Goal: Task Accomplishment & Management: Manage account settings

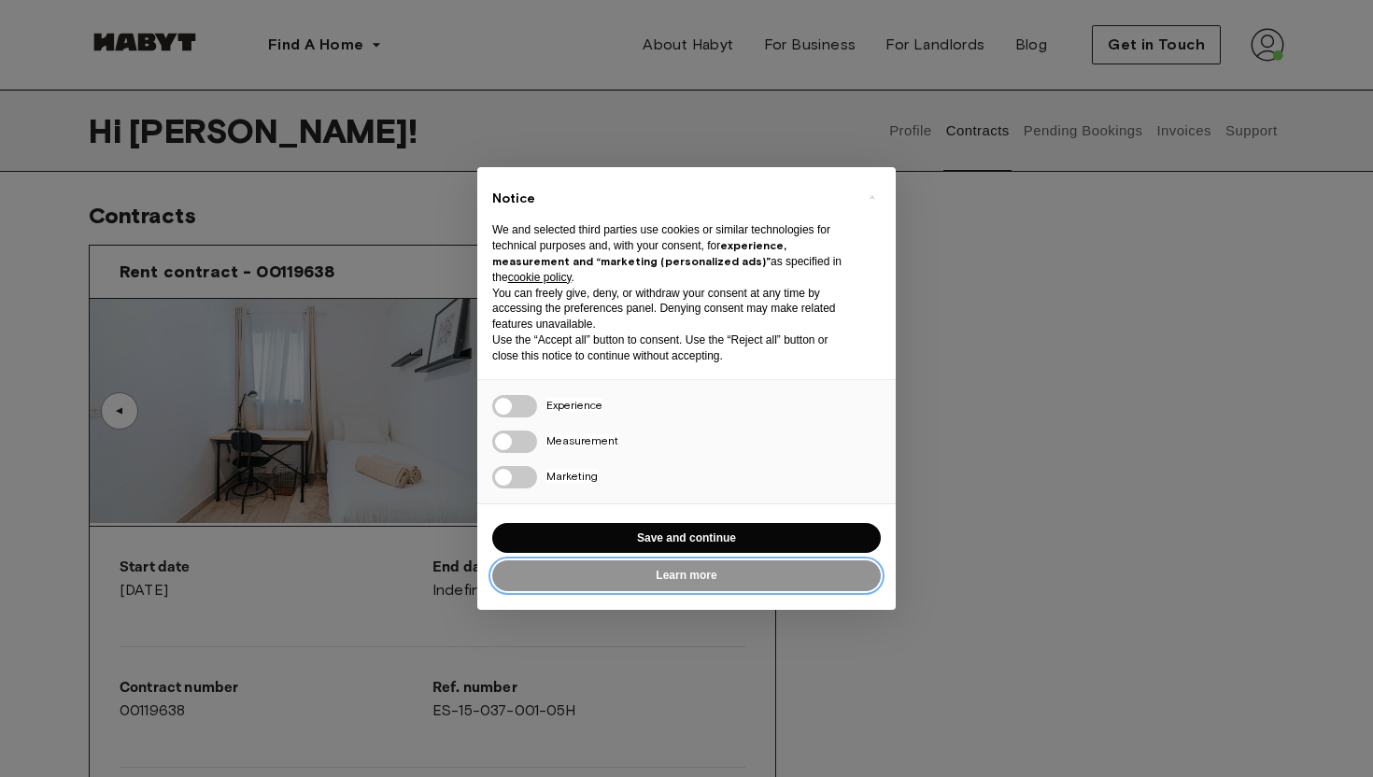
click at [720, 586] on button "Learn more" at bounding box center [686, 575] width 388 height 31
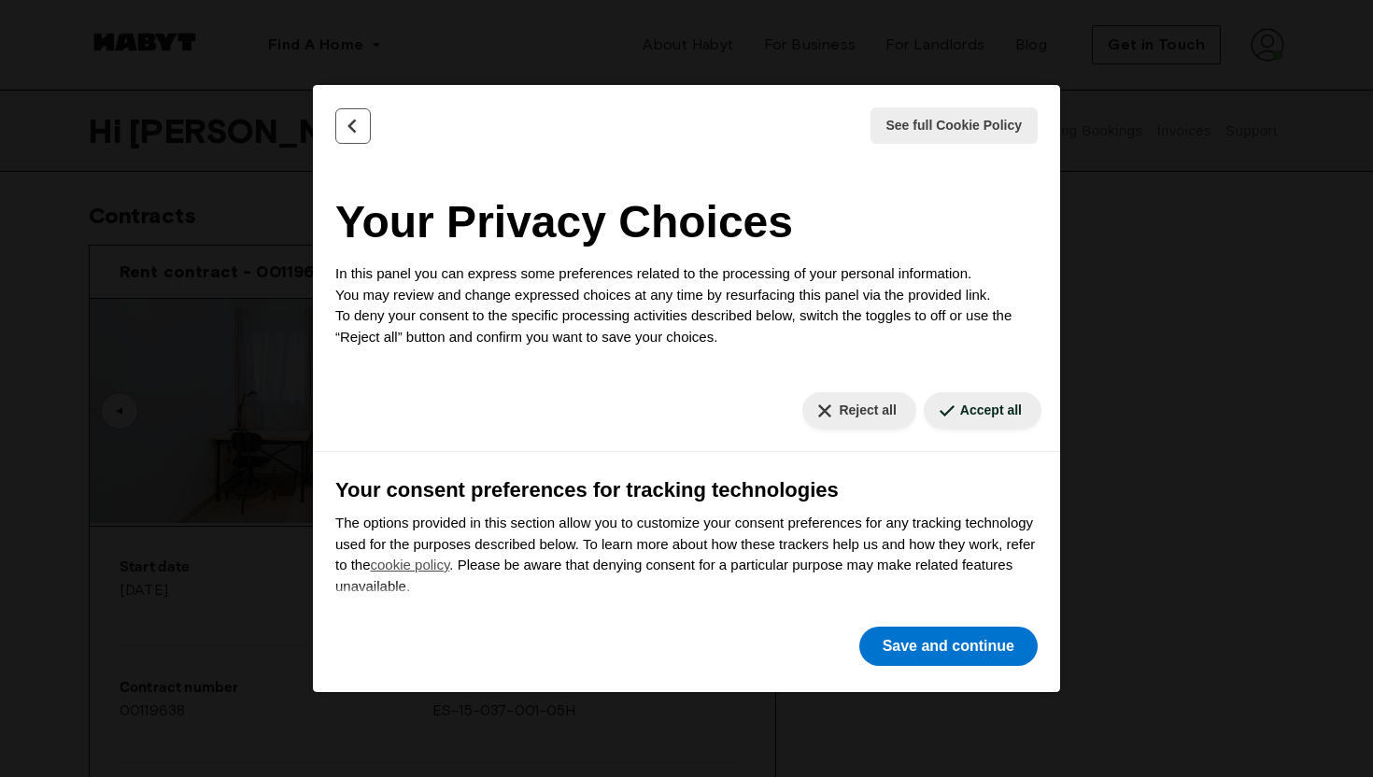
click at [360, 135] on button "Back" at bounding box center [352, 125] width 35 height 35
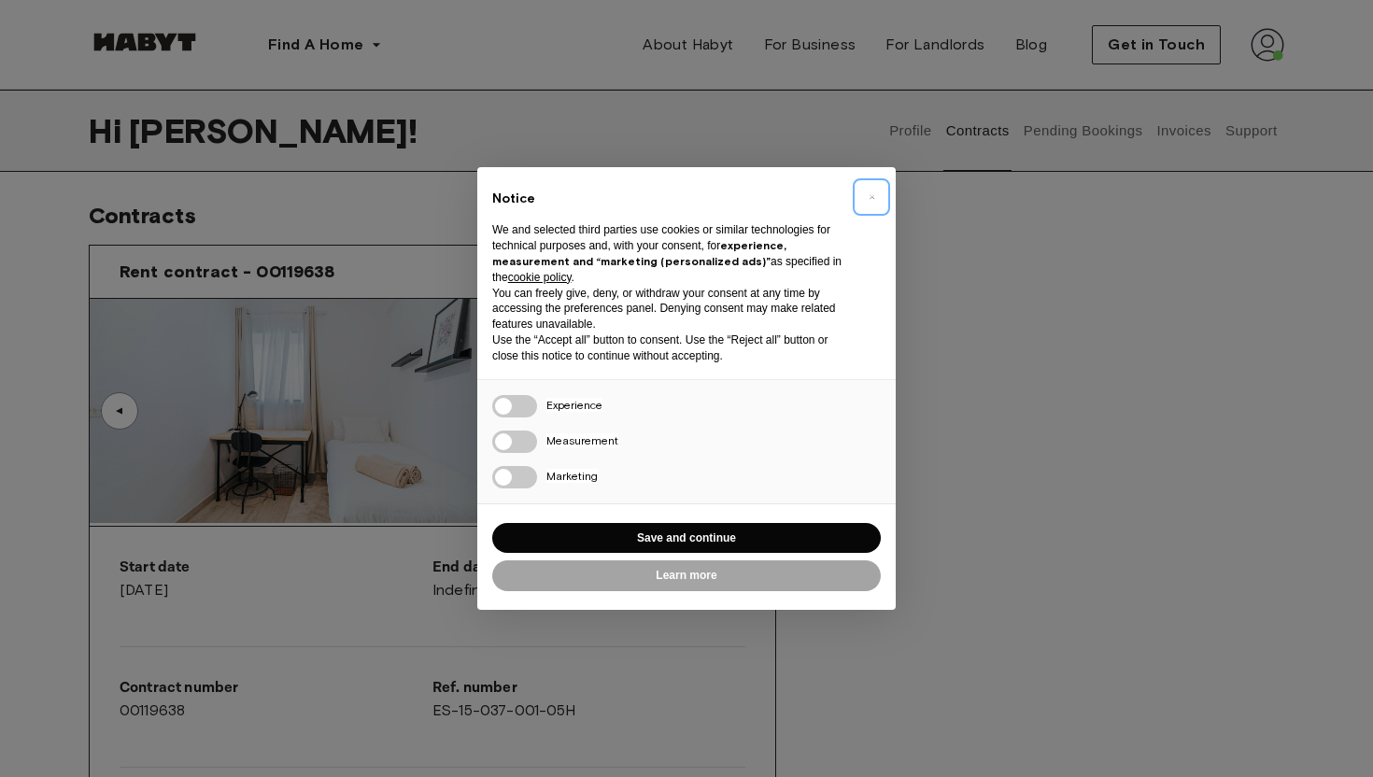
click at [856, 191] on button "×" at bounding box center [871, 197] width 30 height 30
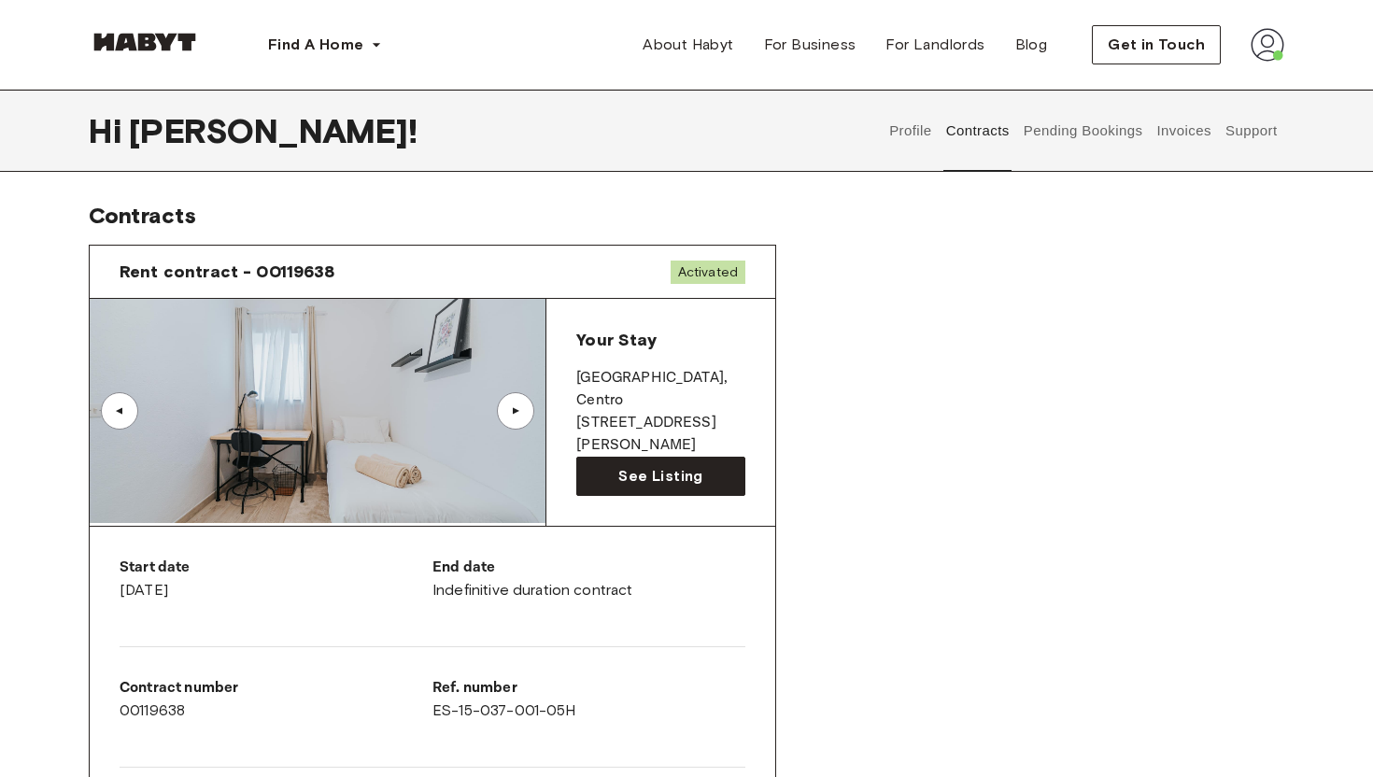
click at [1247, 145] on button "Support" at bounding box center [1250, 131] width 57 height 82
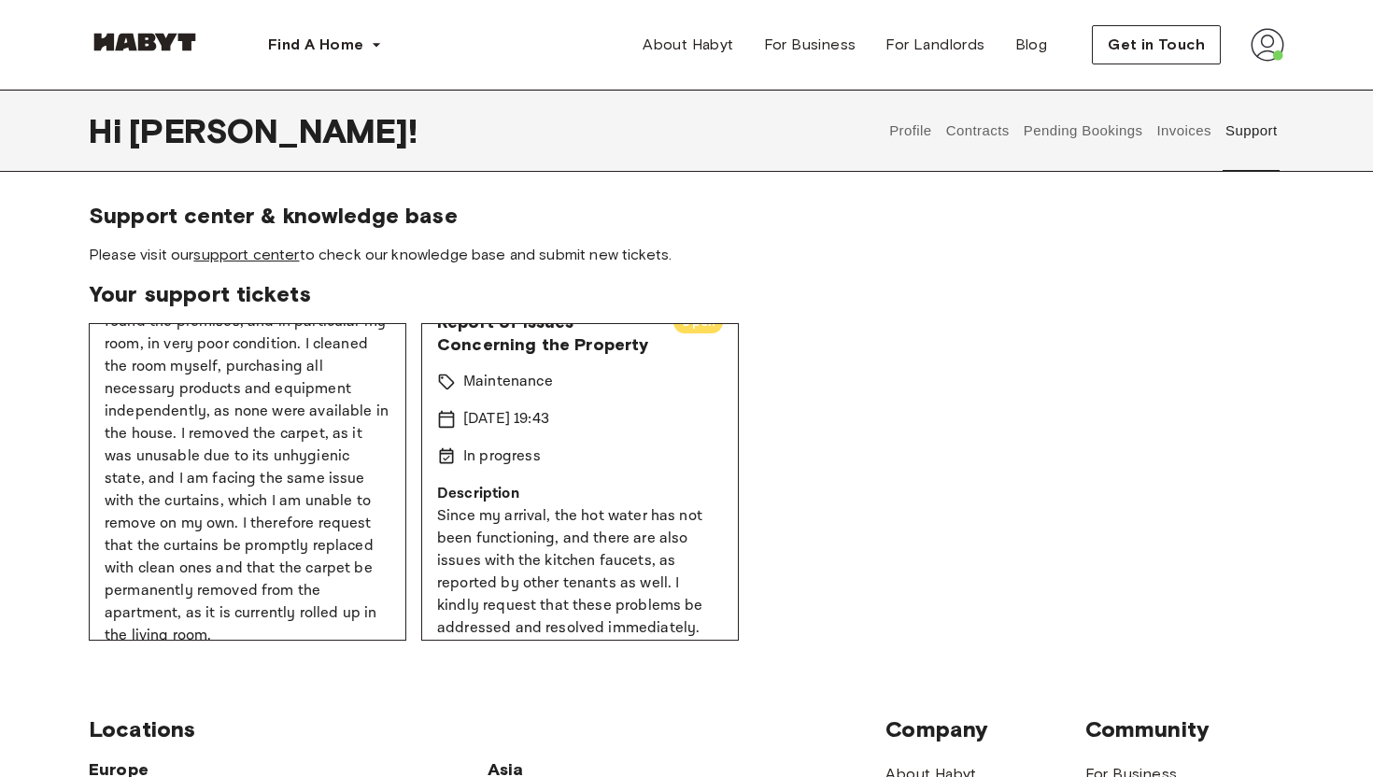
click at [263, 255] on link "support center" at bounding box center [246, 255] width 106 height 18
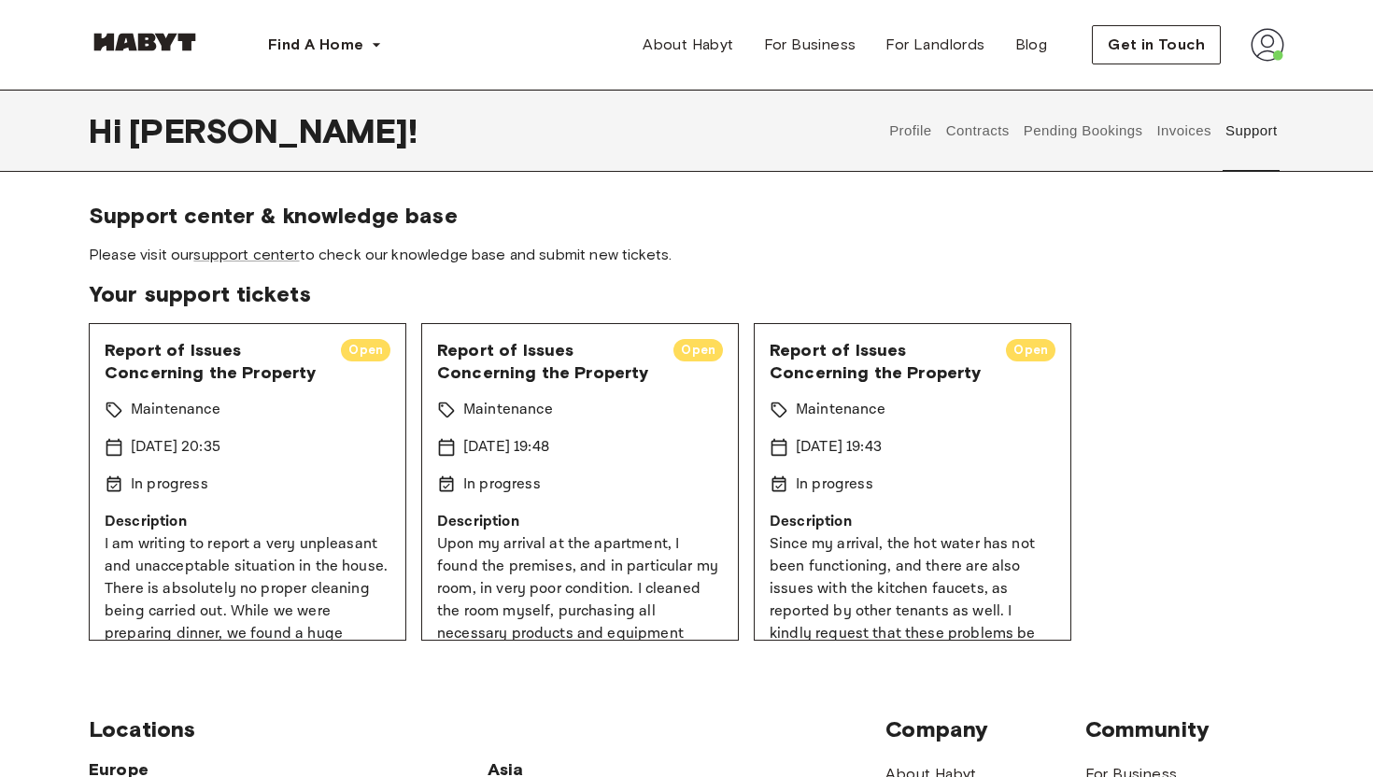
click at [1191, 134] on button "Invoices" at bounding box center [1183, 131] width 59 height 82
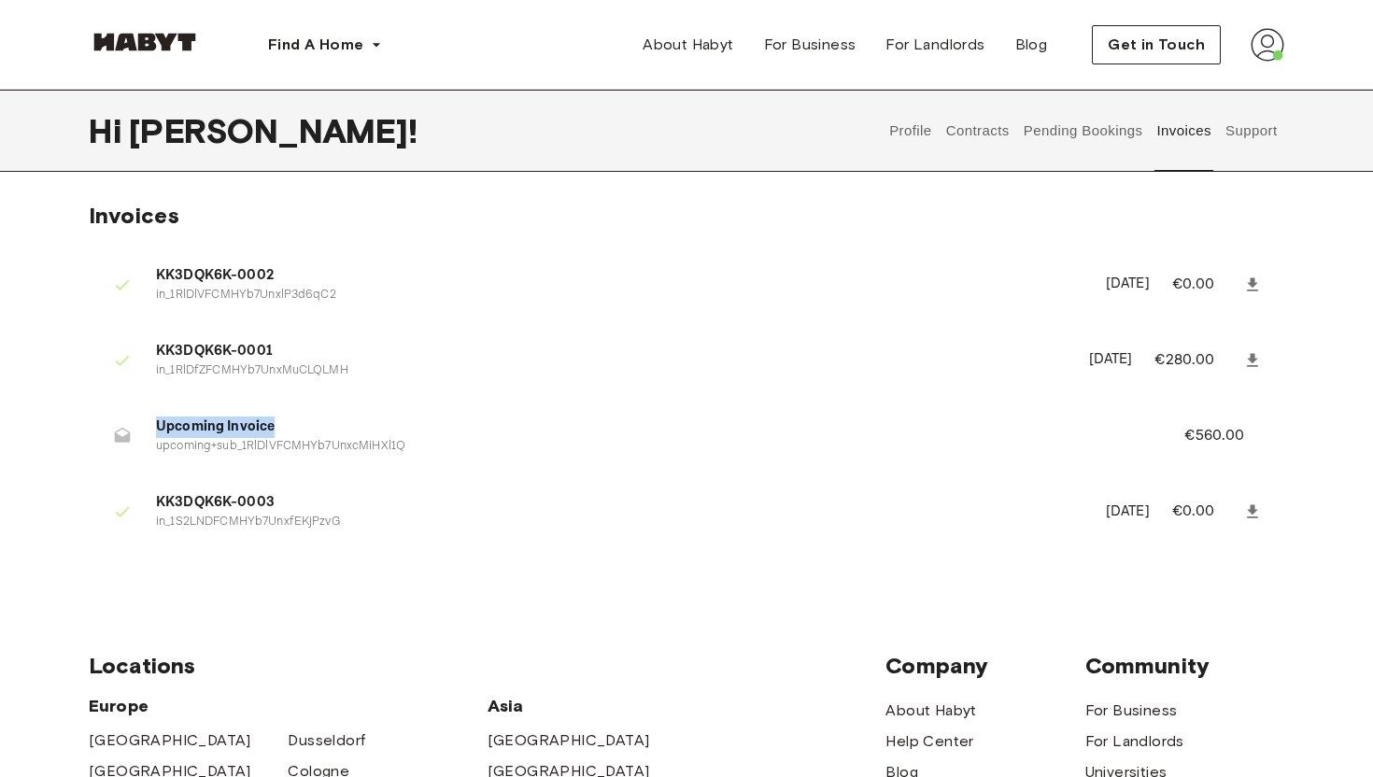
drag, startPoint x: 159, startPoint y: 426, endPoint x: 555, endPoint y: 420, distance: 396.0
click at [557, 420] on span "Upcoming Invoice" at bounding box center [647, 426] width 983 height 21
click at [555, 420] on span "Upcoming Invoice" at bounding box center [647, 426] width 983 height 21
drag, startPoint x: 1284, startPoint y: 435, endPoint x: 690, endPoint y: 458, distance: 594.3
click at [690, 458] on div "Invoices KK3DQK6K-0002 in_1RlDlVFCMHYb7UnxlP3d6qC2 [DATE] €0.00 KK3DQK6K-0001 i…" at bounding box center [686, 389] width 1345 height 375
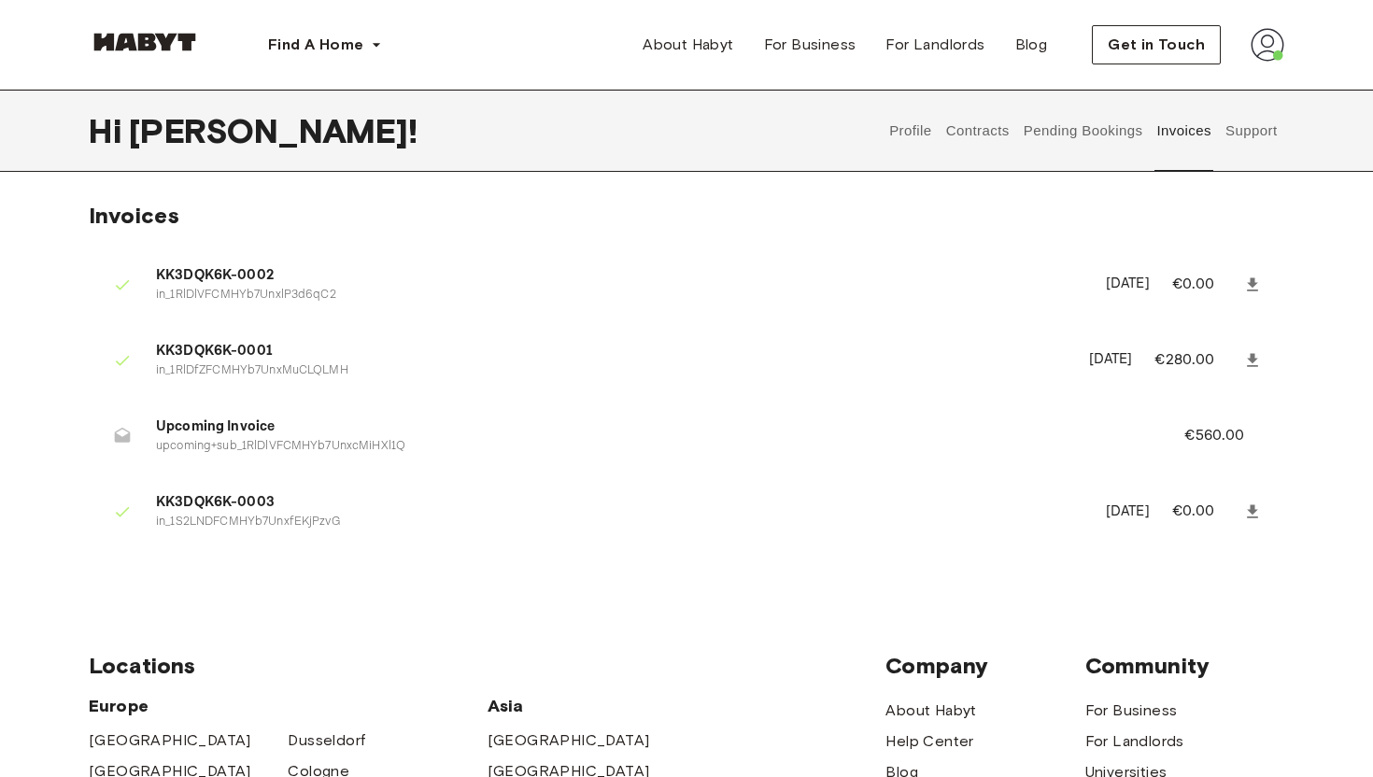
click at [670, 459] on li "Upcoming Invoice upcoming+sub_1RlDlVFCMHYb7UnxcMiHXl1Q €560.00" at bounding box center [686, 435] width 1195 height 64
click at [1070, 136] on button "Pending Bookings" at bounding box center [1083, 131] width 124 height 82
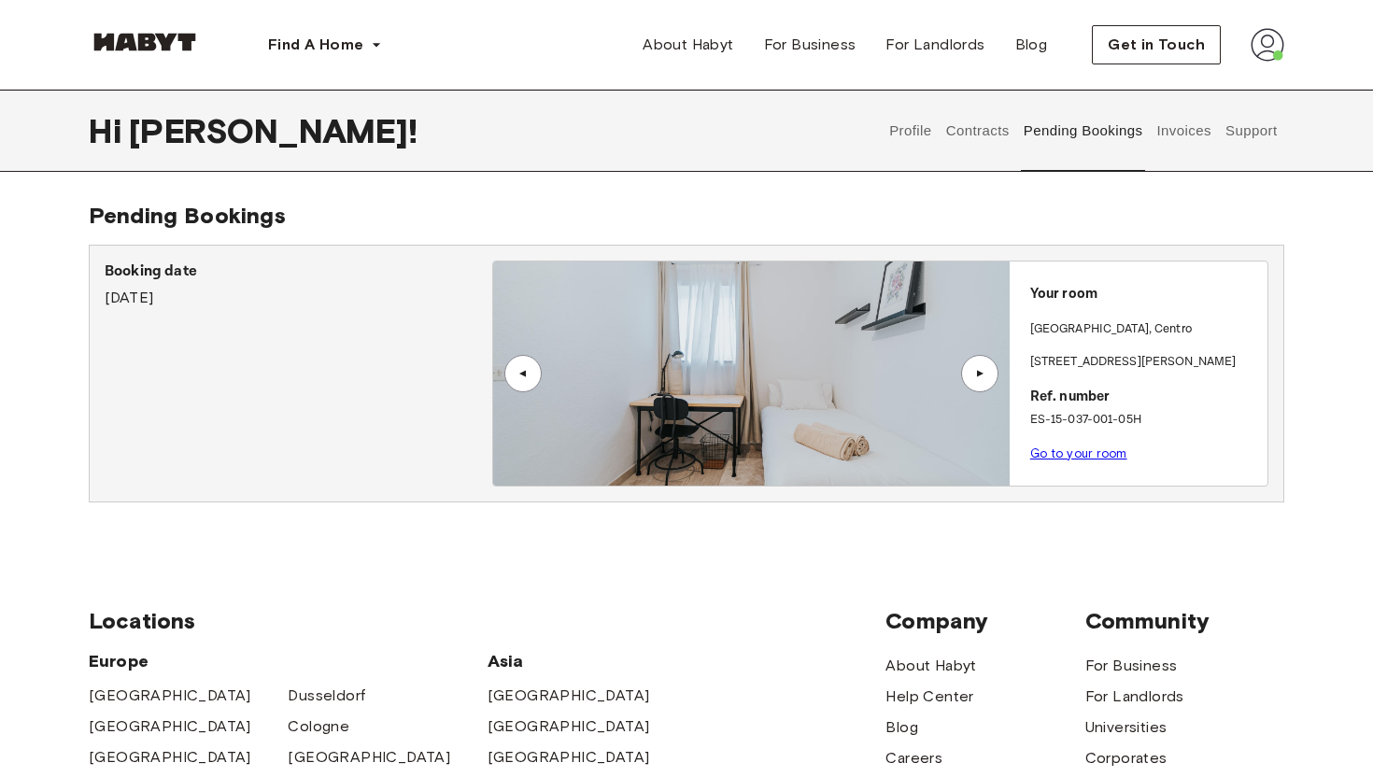
click at [979, 122] on button "Contracts" at bounding box center [977, 131] width 68 height 82
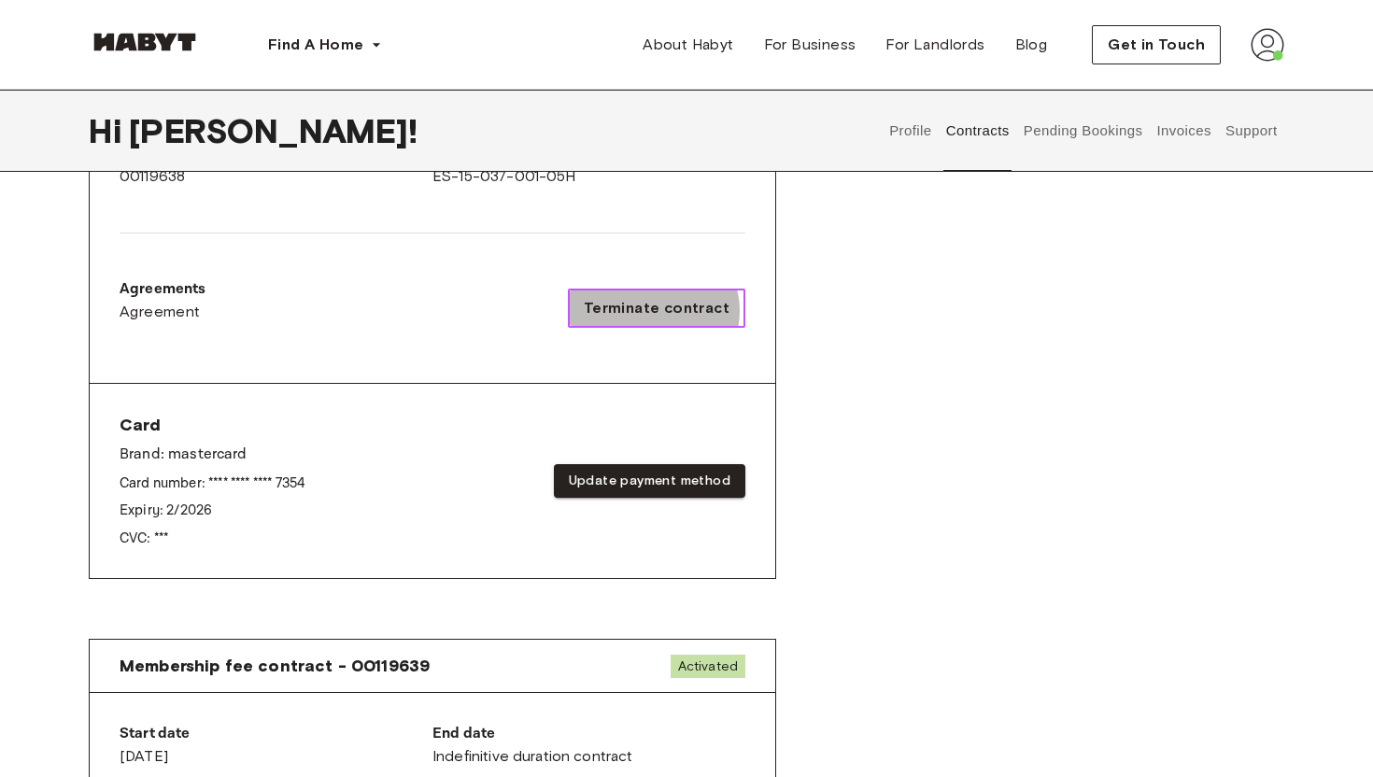
click at [660, 308] on span "Terminate contract" at bounding box center [657, 308] width 146 height 22
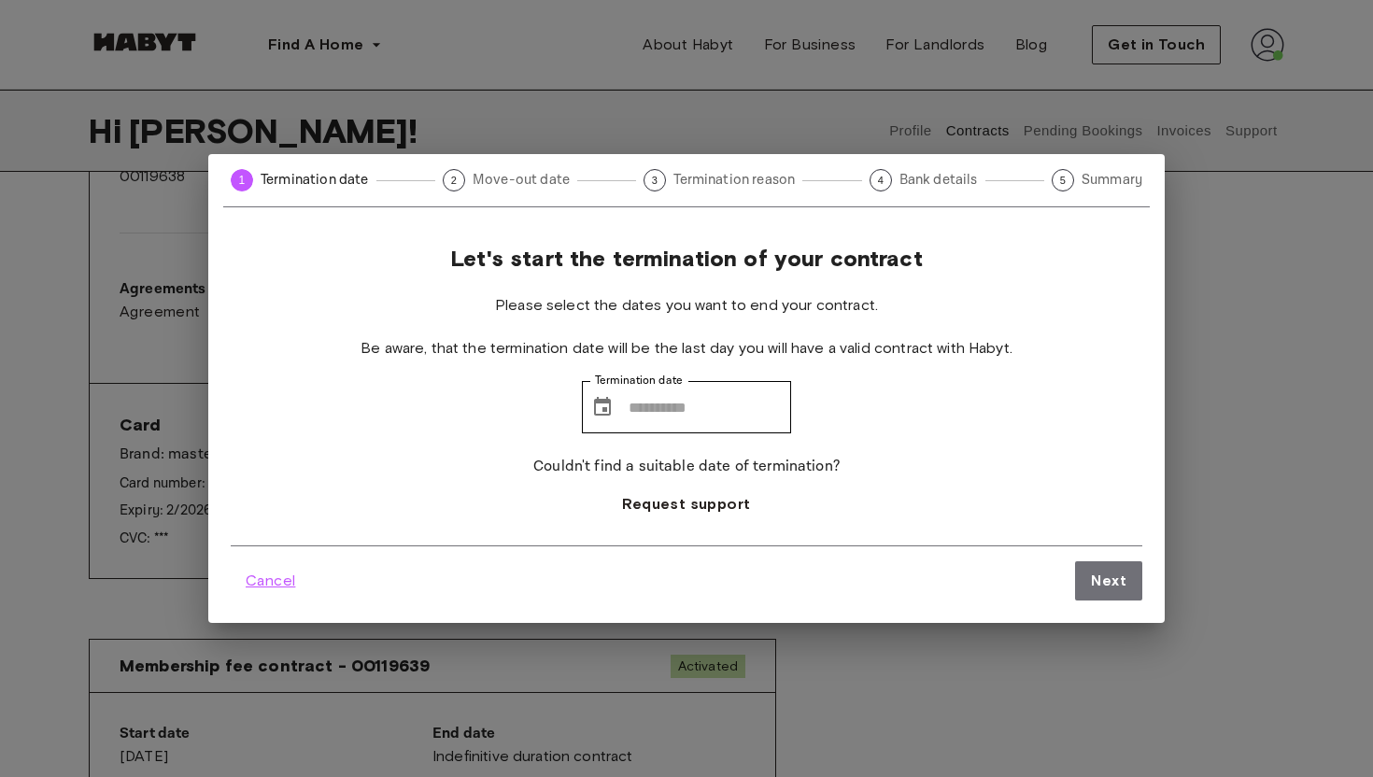
click at [270, 586] on span "Cancel" at bounding box center [270, 581] width 49 height 22
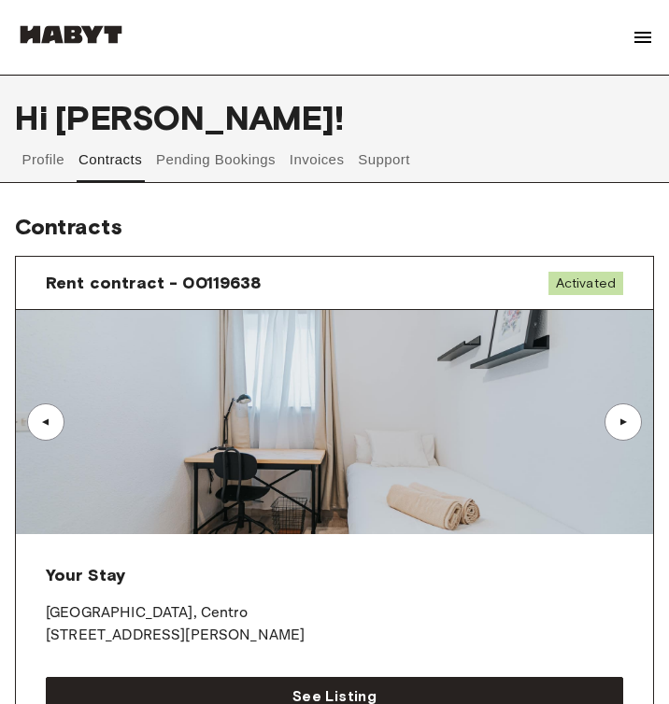
click at [196, 164] on button "Pending Bookings" at bounding box center [216, 159] width 124 height 45
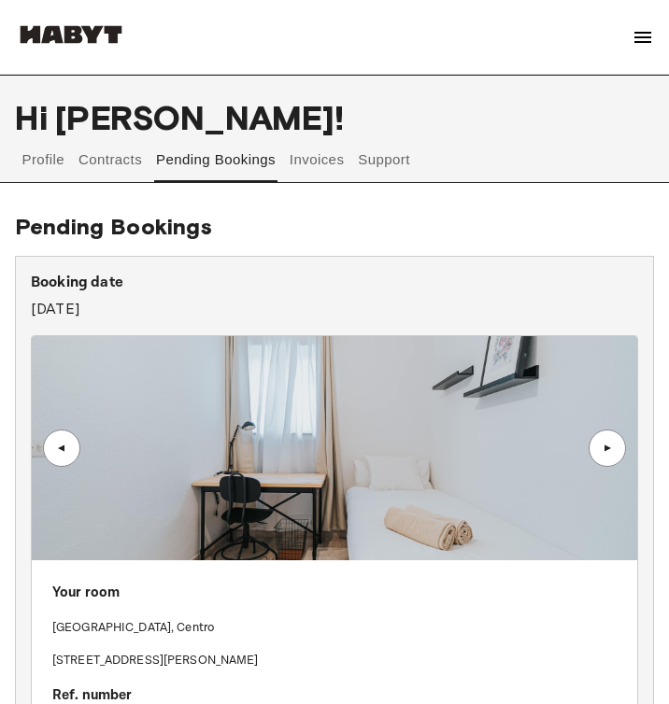
click at [326, 166] on button "Invoices" at bounding box center [316, 159] width 59 height 45
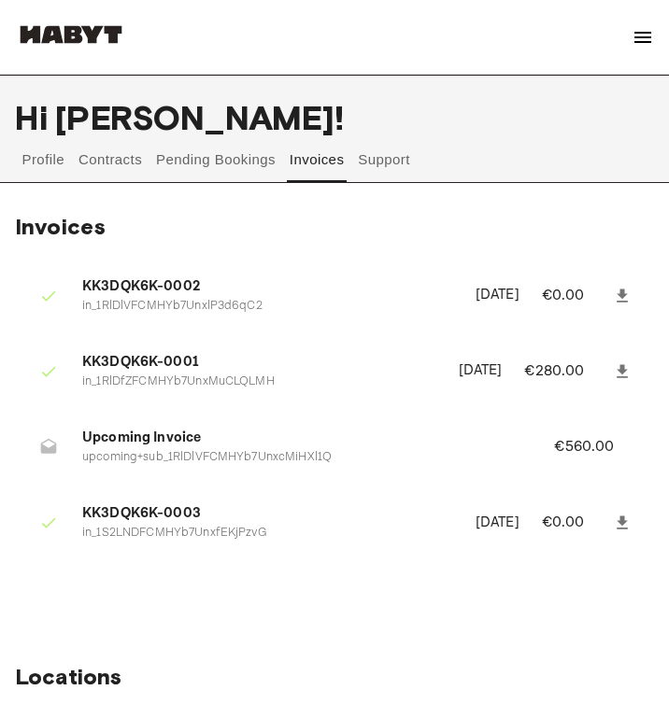
click at [389, 176] on button "Support" at bounding box center [384, 159] width 57 height 45
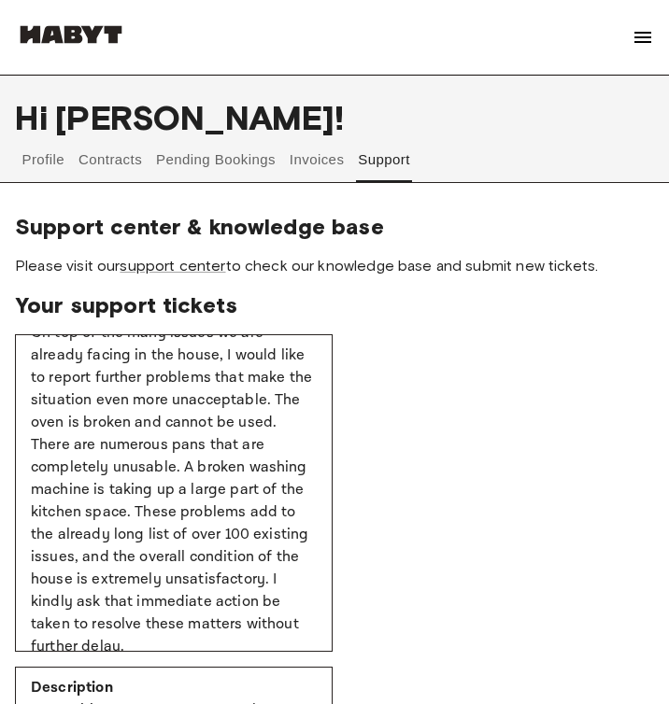
click at [308, 161] on button "Invoices" at bounding box center [316, 159] width 59 height 45
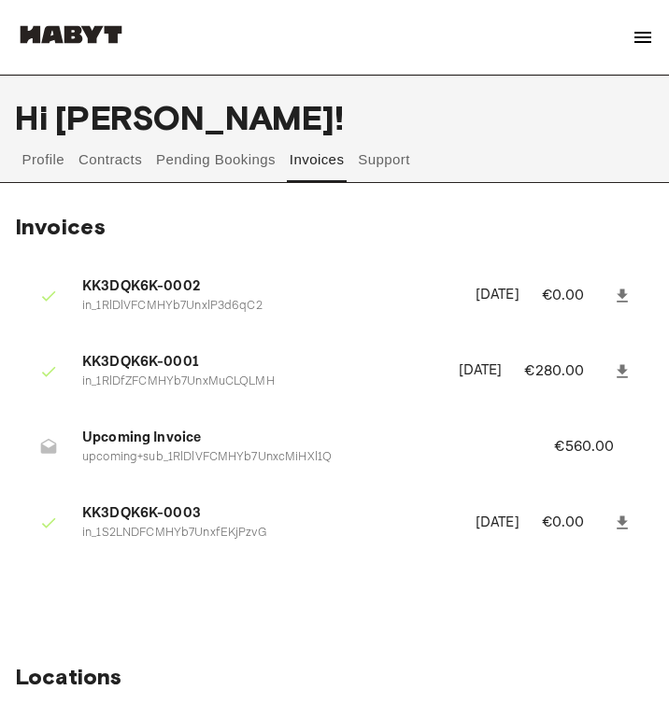
click at [233, 169] on button "Pending Bookings" at bounding box center [216, 159] width 124 height 45
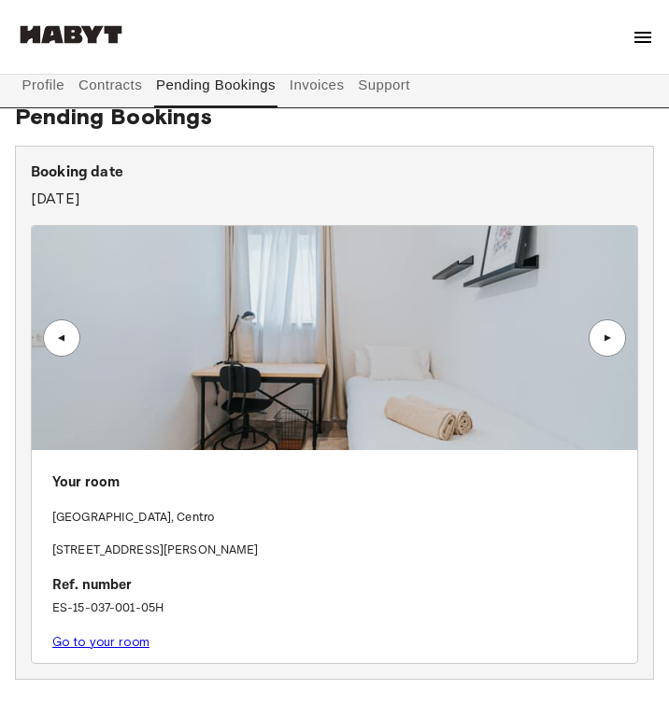
scroll to position [121, 0]
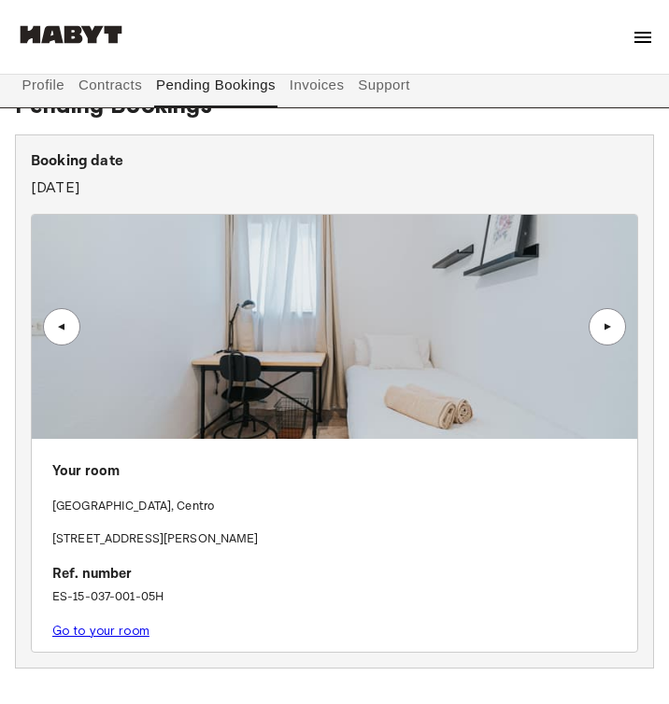
click at [622, 323] on div "▲" at bounding box center [606, 326] width 37 height 37
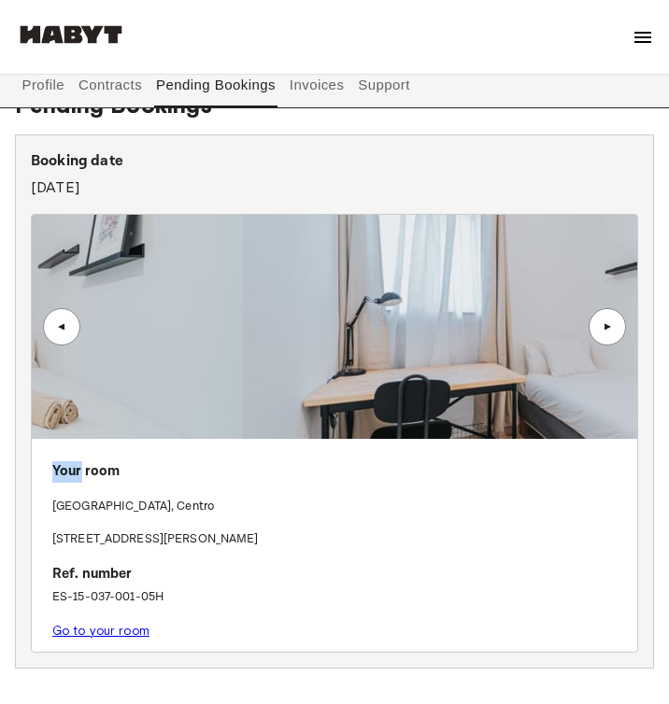
click at [622, 323] on div "▲" at bounding box center [606, 326] width 37 height 37
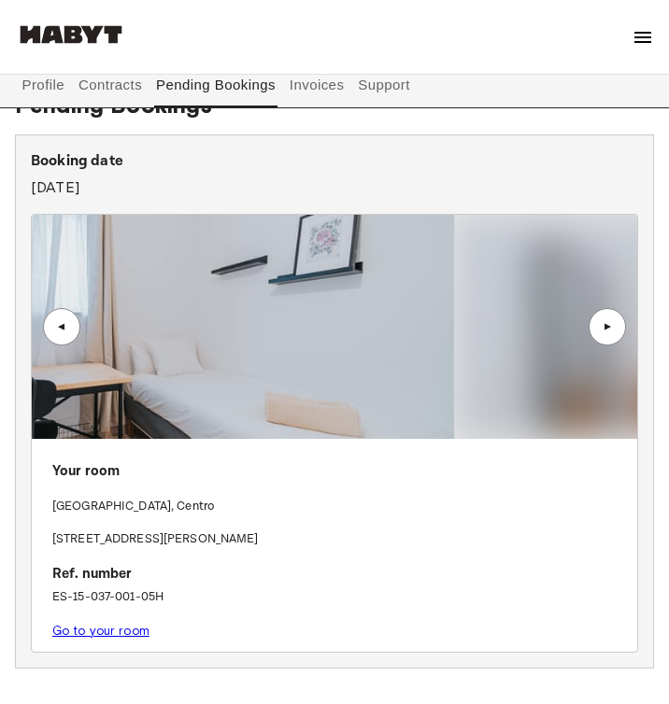
click at [622, 329] on div "▲" at bounding box center [606, 326] width 37 height 37
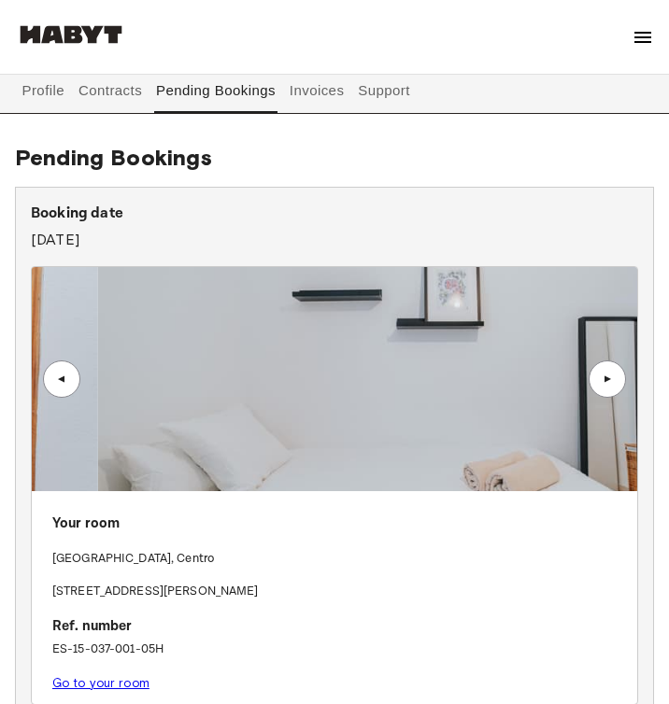
scroll to position [0, 0]
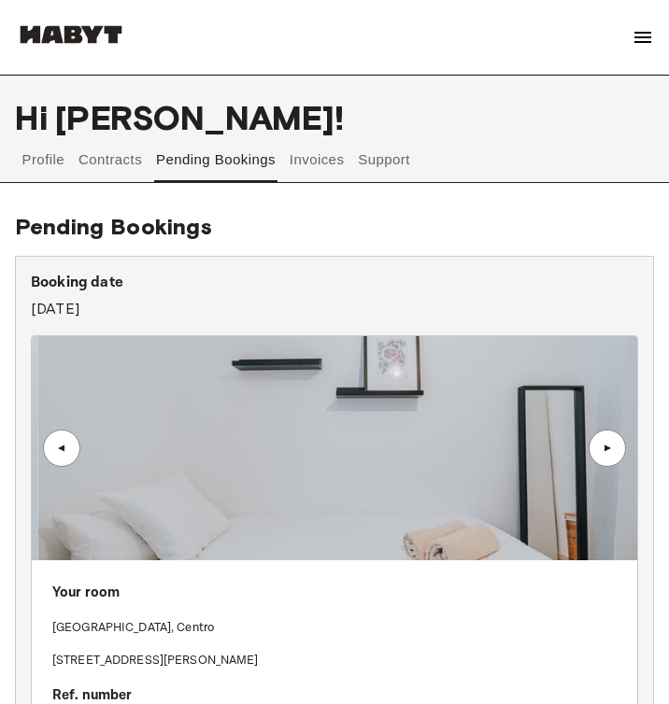
click at [89, 153] on button "Contracts" at bounding box center [111, 159] width 68 height 45
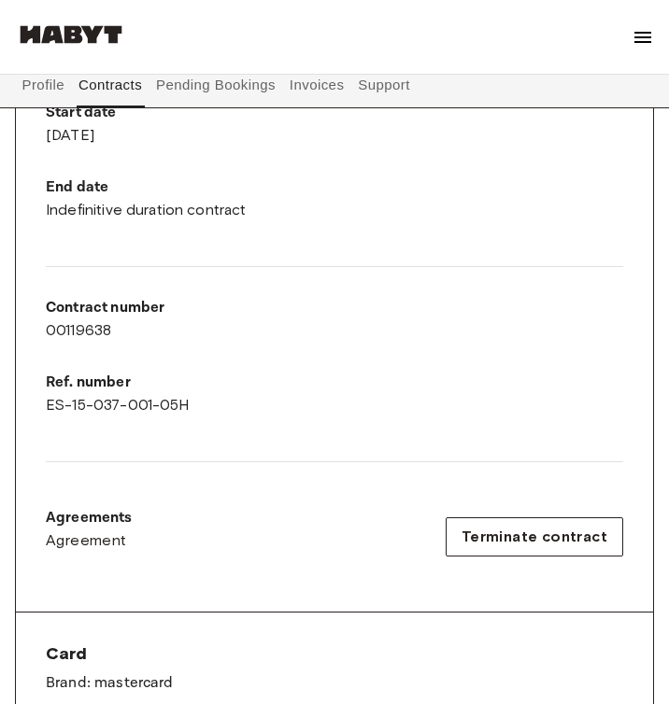
scroll to position [781, 0]
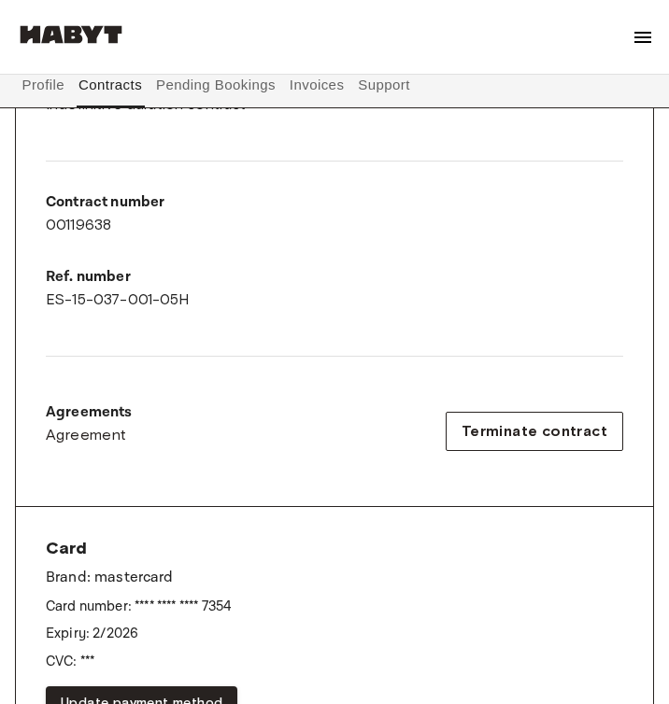
click at [211, 264] on div "Start date September 1st, 2025 End date Indefinitive duration contract Contract…" at bounding box center [334, 236] width 637 height 541
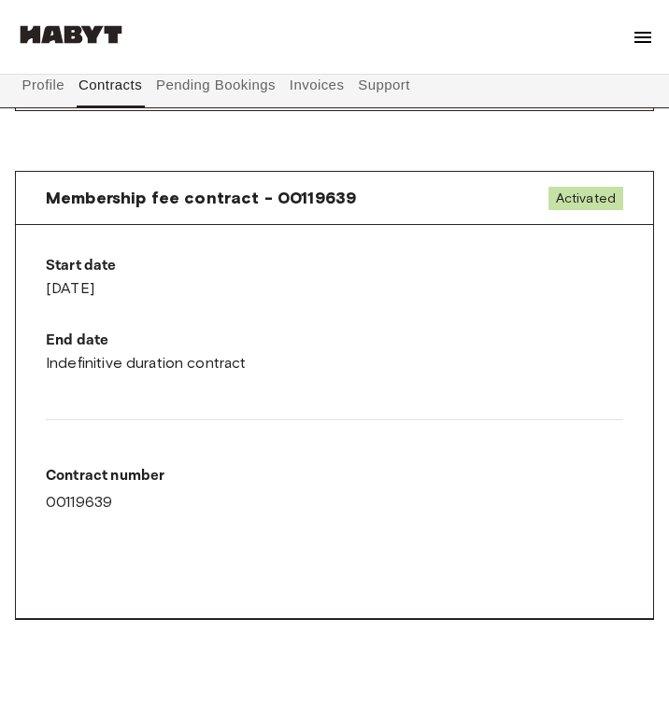
scroll to position [1631, 0]
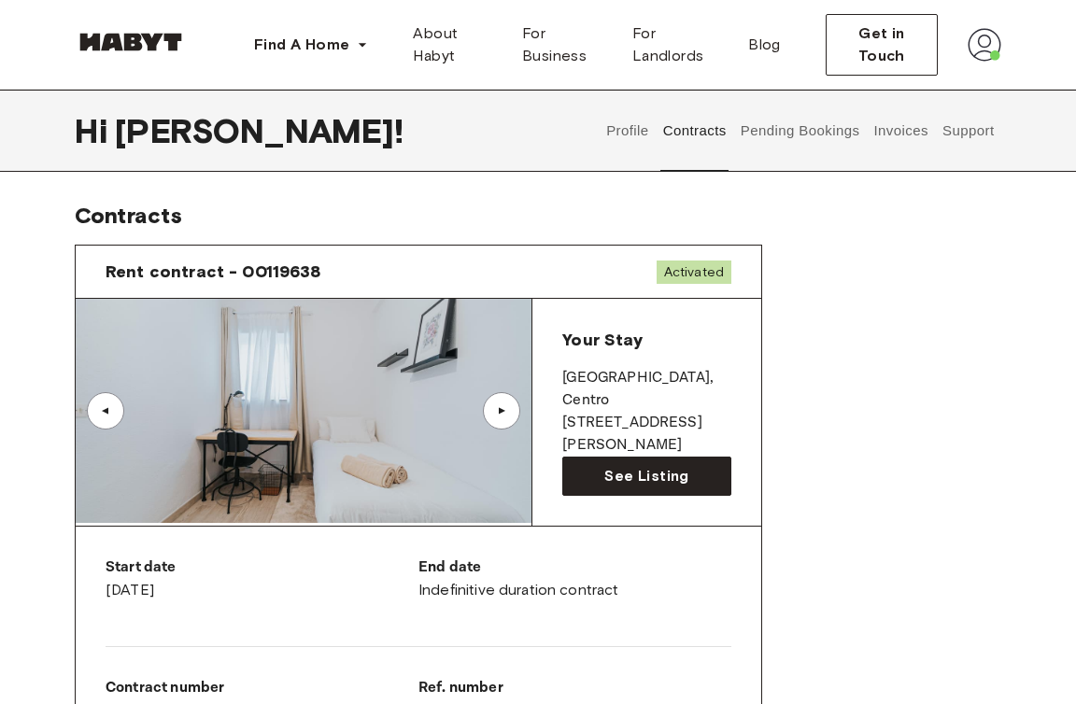
click at [817, 119] on button "Pending Bookings" at bounding box center [800, 131] width 124 height 82
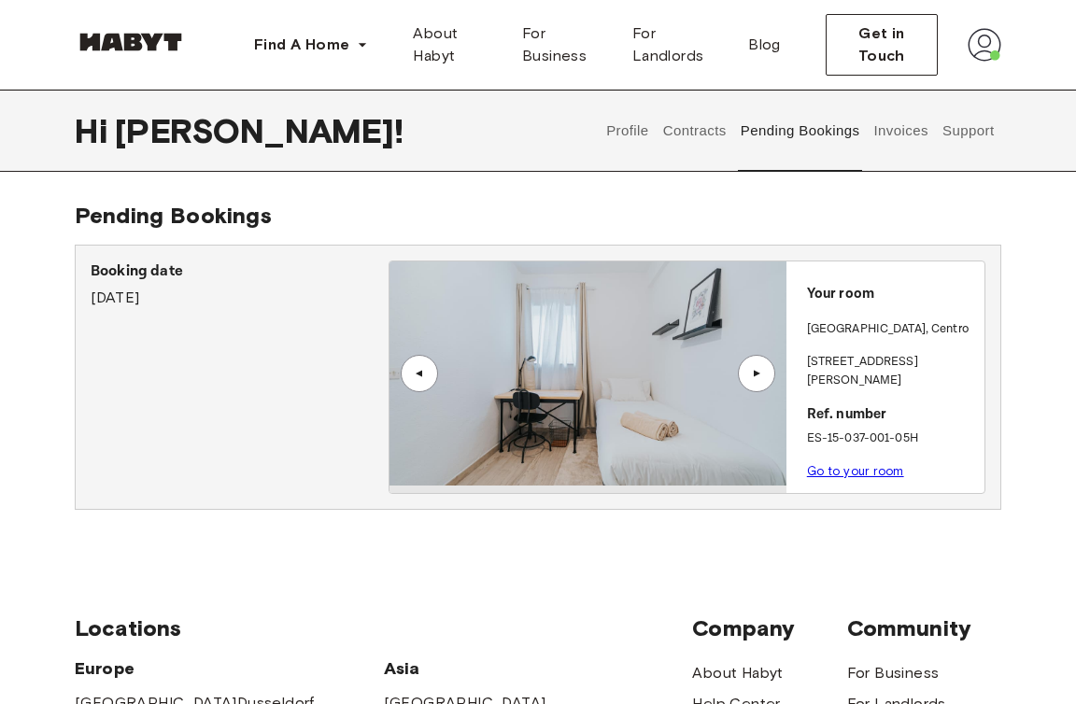
click at [898, 131] on button "Invoices" at bounding box center [900, 131] width 59 height 82
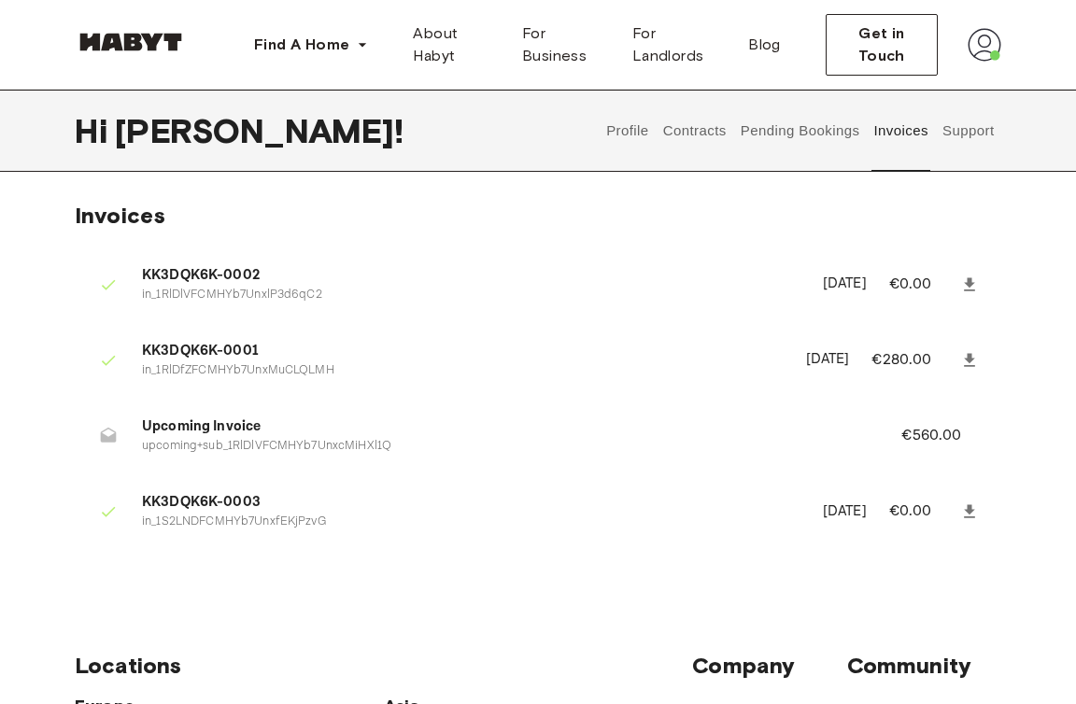
click at [965, 126] on button "Support" at bounding box center [967, 131] width 57 height 82
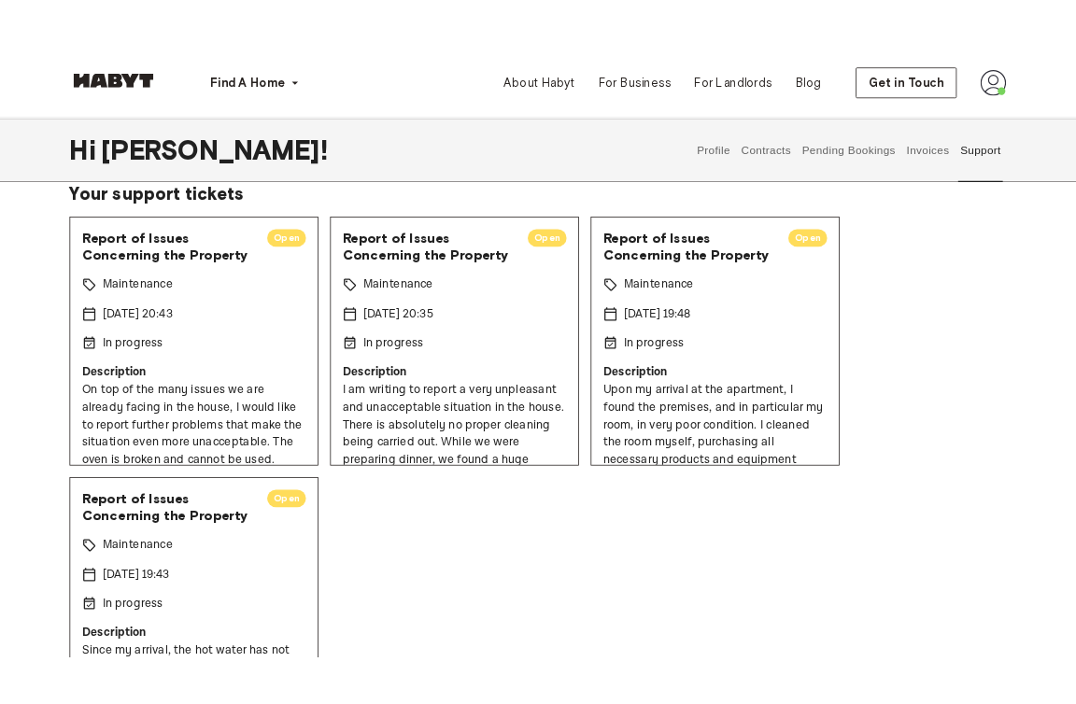
scroll to position [110, 0]
